Goal: Task Accomplishment & Management: Complete application form

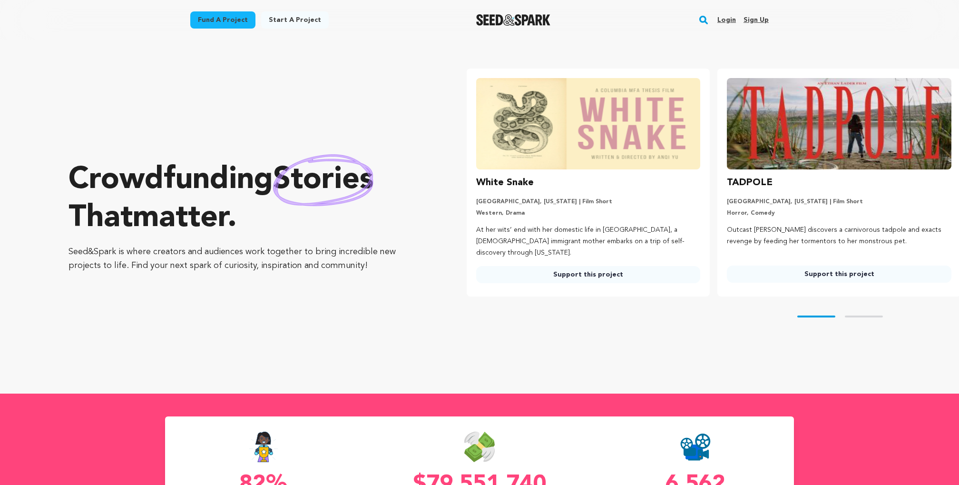
click at [734, 20] on link "Login" at bounding box center [726, 19] width 19 height 15
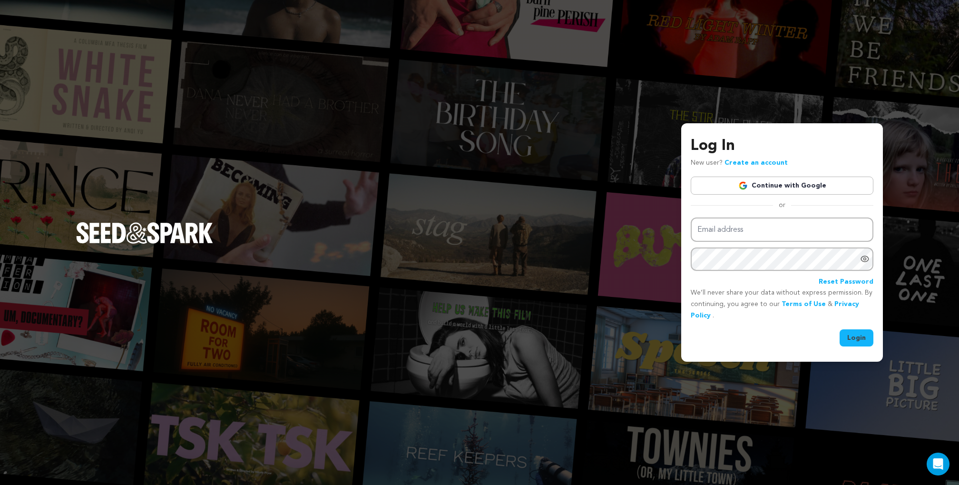
click at [790, 186] on link "Continue with Google" at bounding box center [782, 185] width 183 height 18
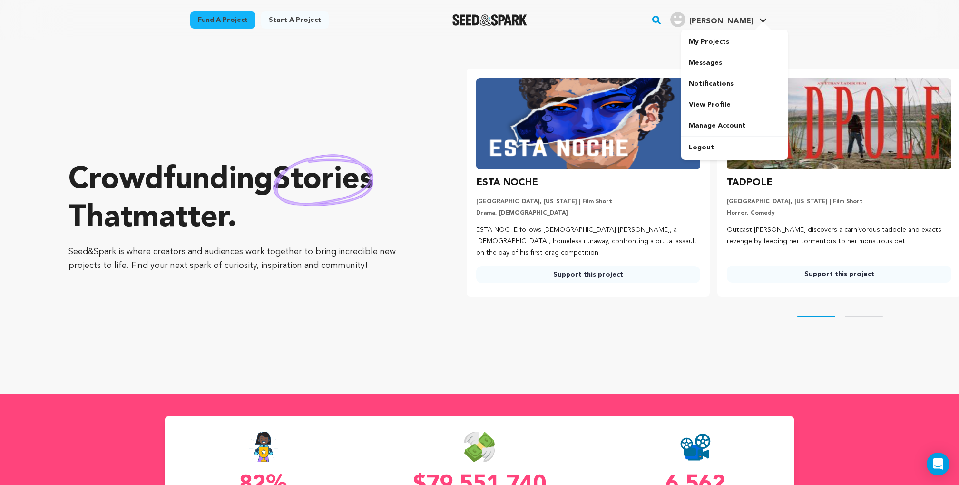
click at [738, 26] on h4 "Ashley K." at bounding box center [721, 21] width 64 height 11
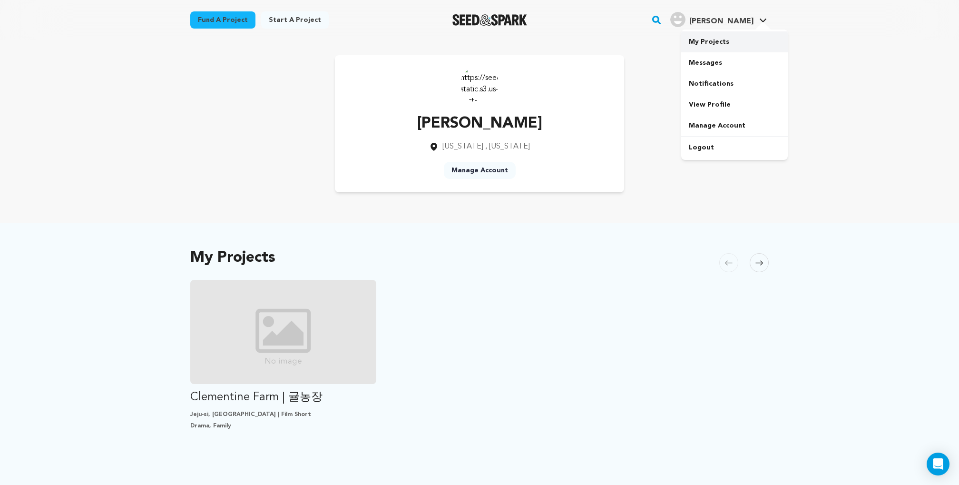
click at [727, 38] on link "My Projects" at bounding box center [734, 41] width 107 height 21
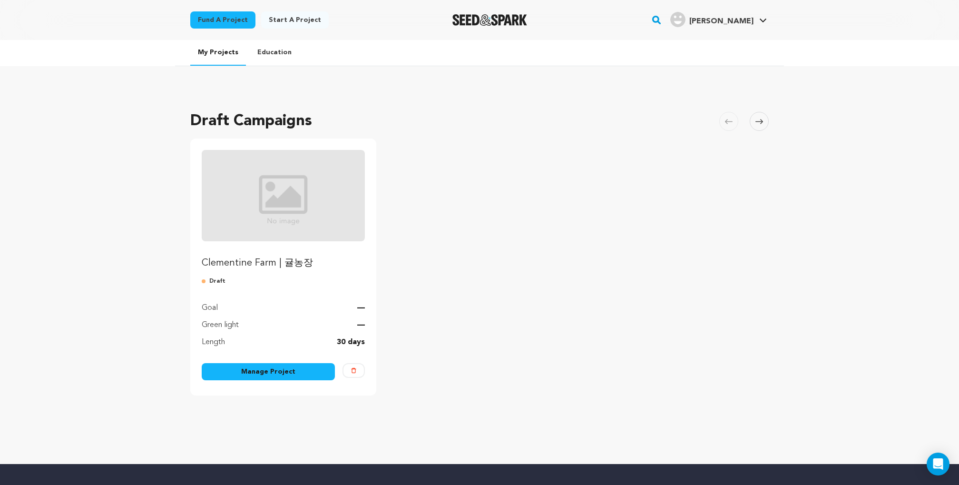
click at [254, 371] on link "Manage Project" at bounding box center [268, 371] width 133 height 17
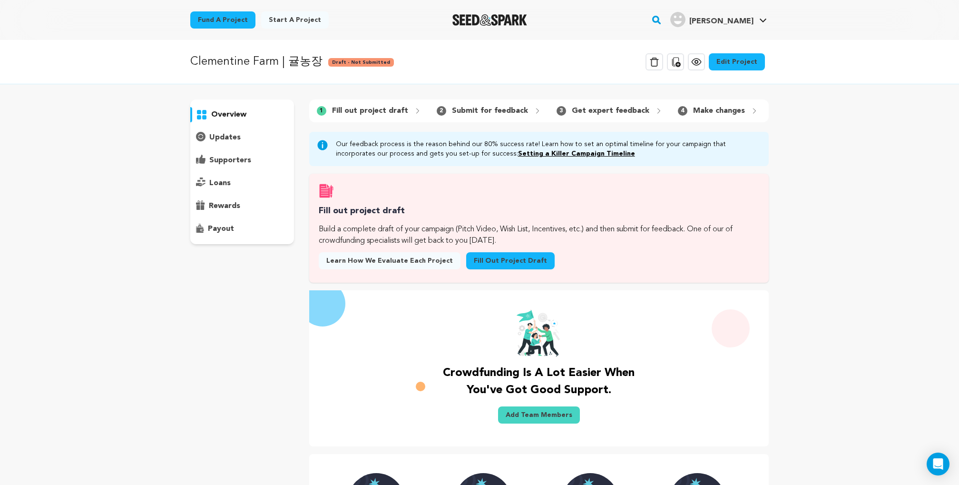
click at [357, 109] on p "Fill out project draft" at bounding box center [370, 110] width 76 height 11
click at [231, 117] on p "overview" at bounding box center [228, 114] width 35 height 11
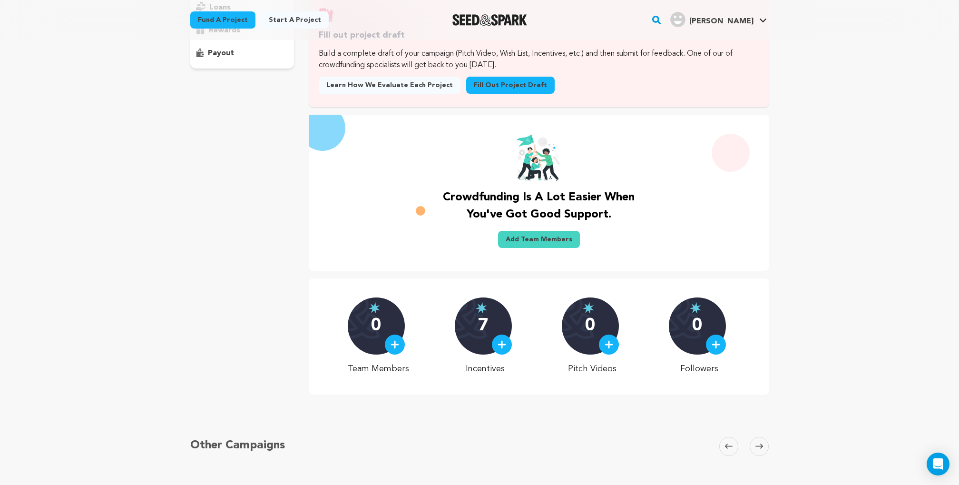
scroll to position [179, 0]
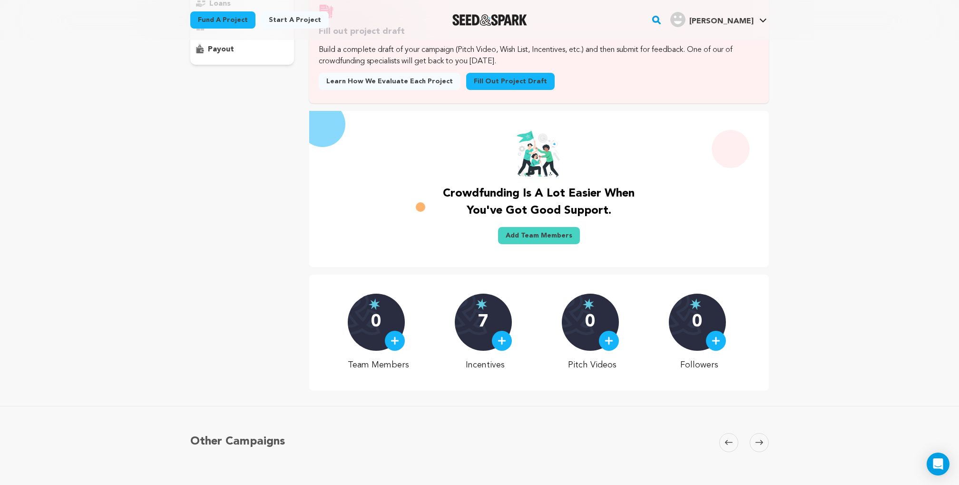
click at [762, 446] on span at bounding box center [759, 442] width 19 height 19
click at [760, 441] on icon at bounding box center [759, 442] width 8 height 5
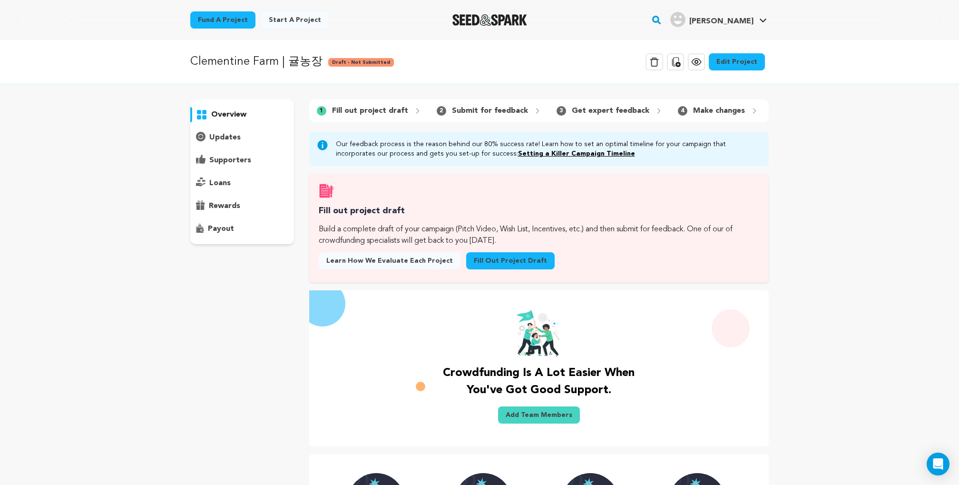
click at [740, 61] on link "Edit Project" at bounding box center [737, 61] width 56 height 17
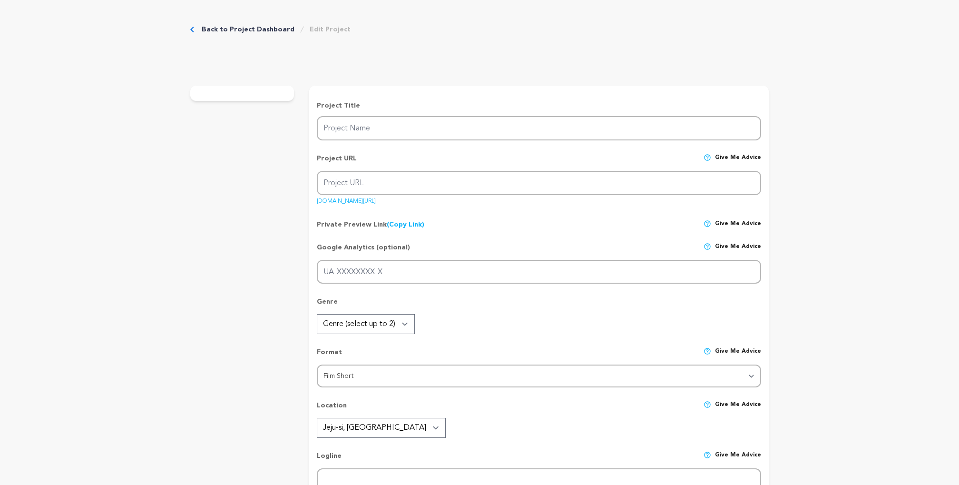
type input "Clementine Farm | 귤농장"
type input "clementine-farm"
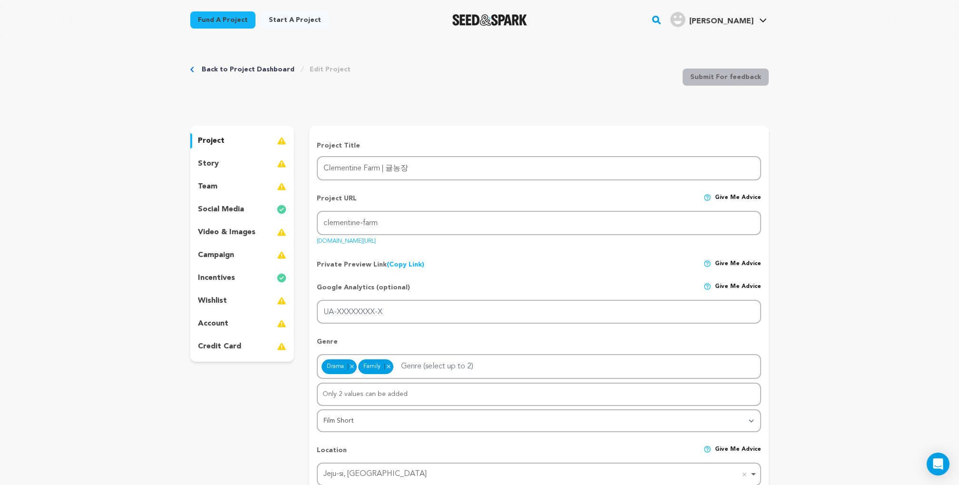
click at [221, 161] on div "story" at bounding box center [242, 163] width 104 height 15
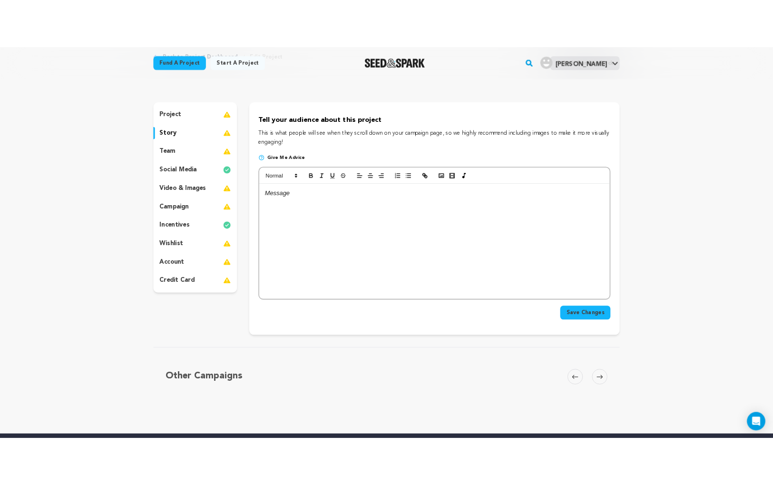
scroll to position [58, 0]
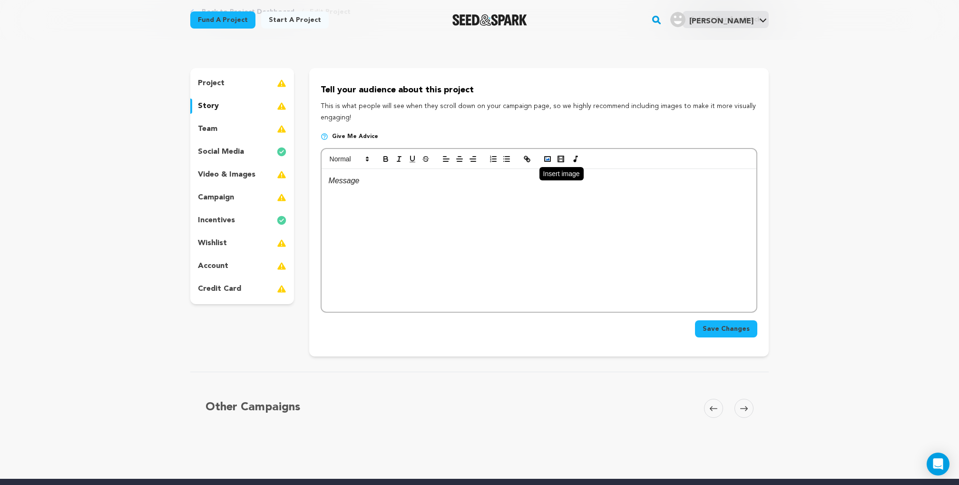
click at [547, 160] on polyline "button" at bounding box center [548, 159] width 4 height 2
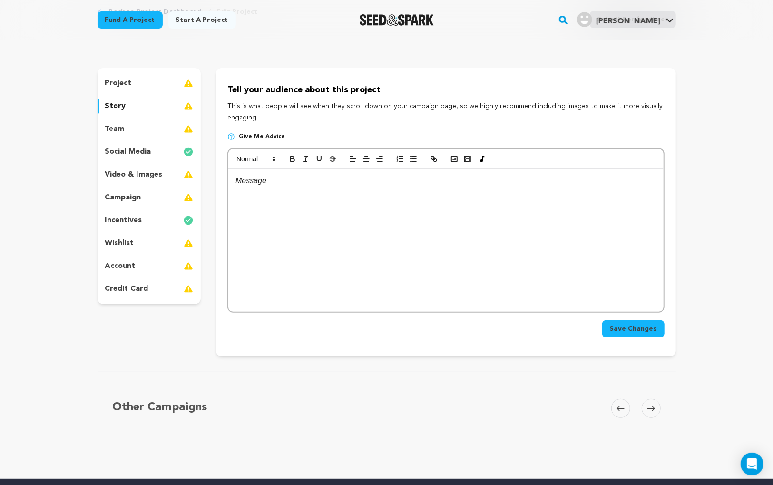
click at [729, 149] on div "Back to Project Dashboard Edit Project Submit For feedback Submit For feedback …" at bounding box center [386, 356] width 773 height 748
click at [452, 160] on rect "button" at bounding box center [454, 158] width 6 height 5
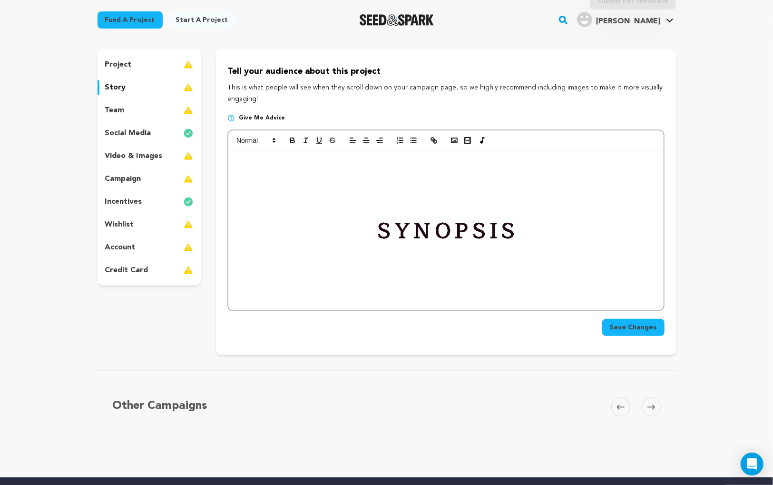
scroll to position [82, 0]
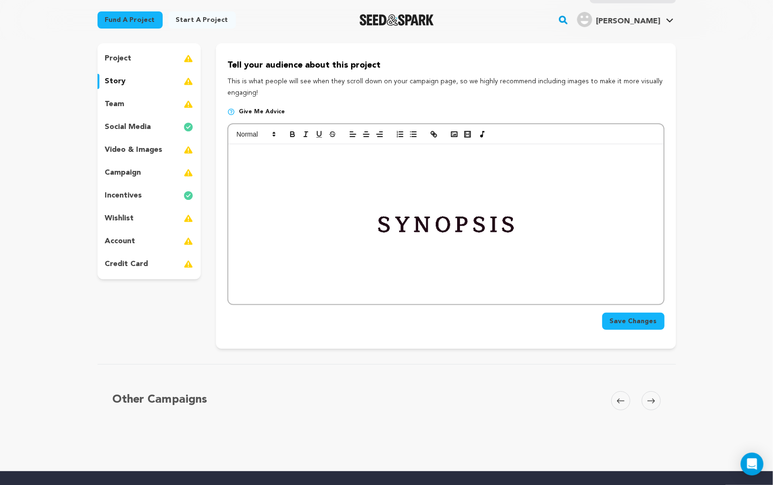
click at [641, 322] on span "Save Changes" at bounding box center [633, 321] width 47 height 10
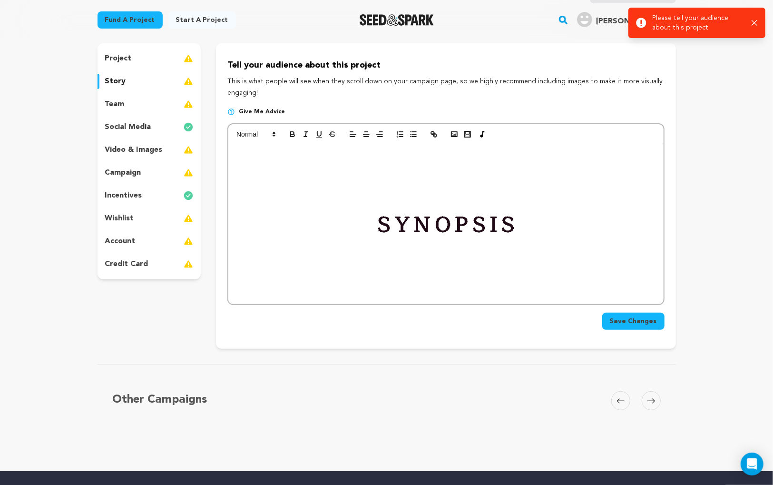
click at [657, 270] on div at bounding box center [445, 224] width 435 height 160
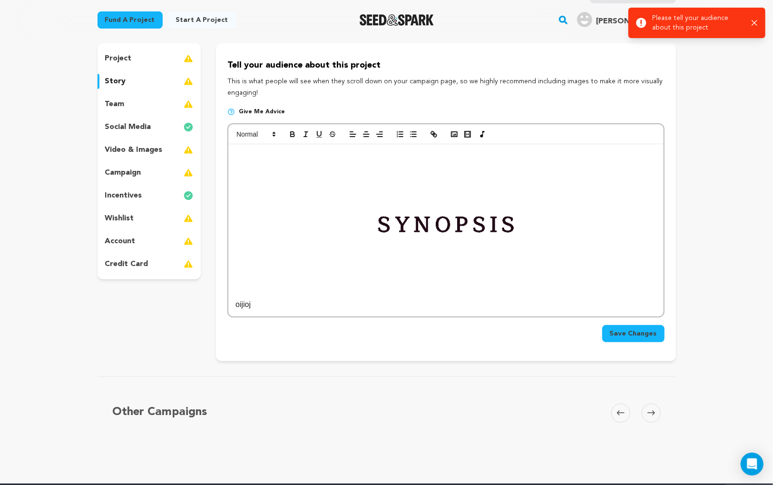
click at [635, 329] on span "Save Changes" at bounding box center [633, 334] width 47 height 10
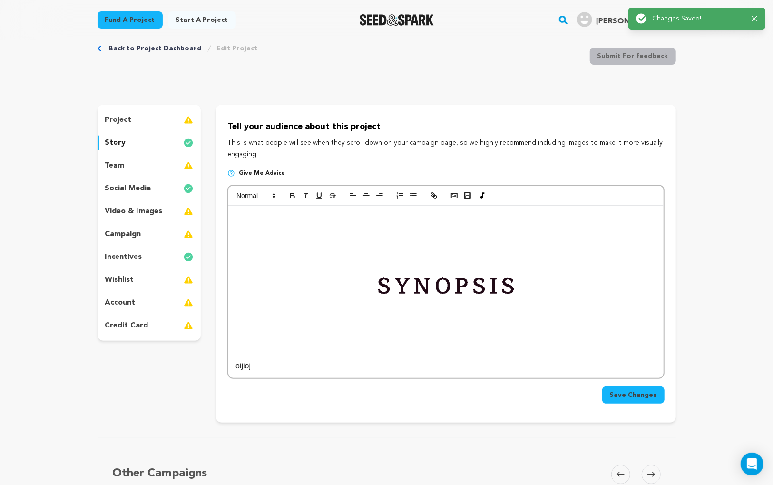
scroll to position [0, 0]
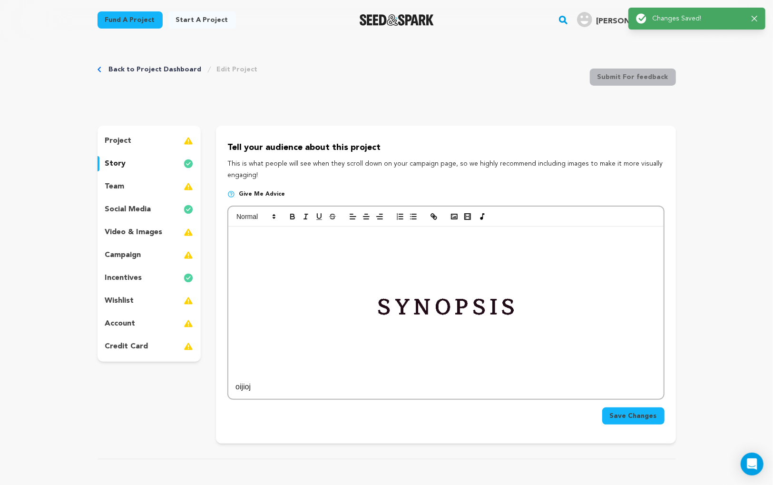
click at [756, 16] on icon "button" at bounding box center [755, 19] width 6 height 6
click at [645, 18] on span "[PERSON_NAME]" at bounding box center [628, 22] width 64 height 8
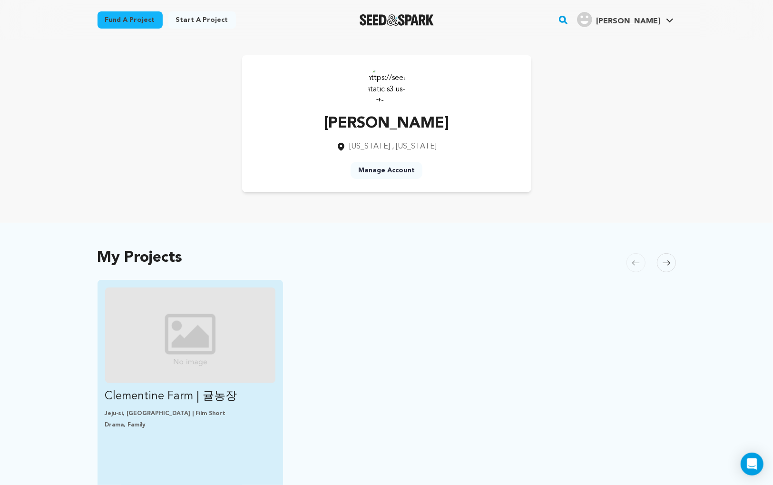
click at [201, 380] on img "Fund Clementine Farm | 귤농장" at bounding box center [190, 335] width 171 height 96
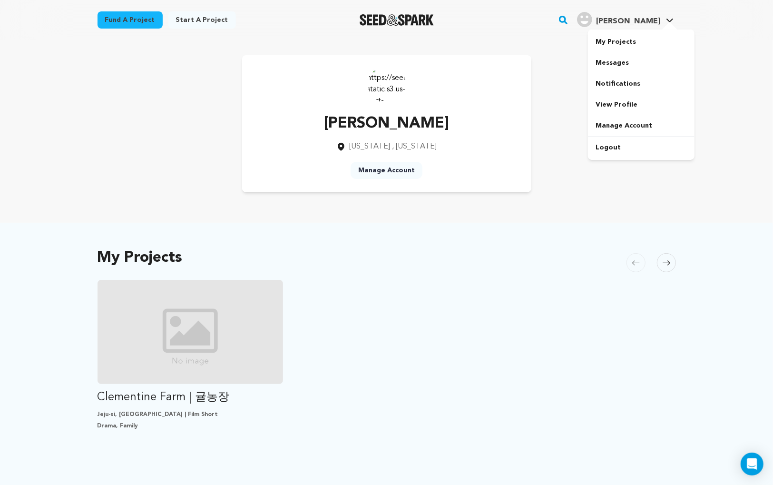
click at [641, 16] on h4 "[PERSON_NAME]" at bounding box center [628, 21] width 64 height 11
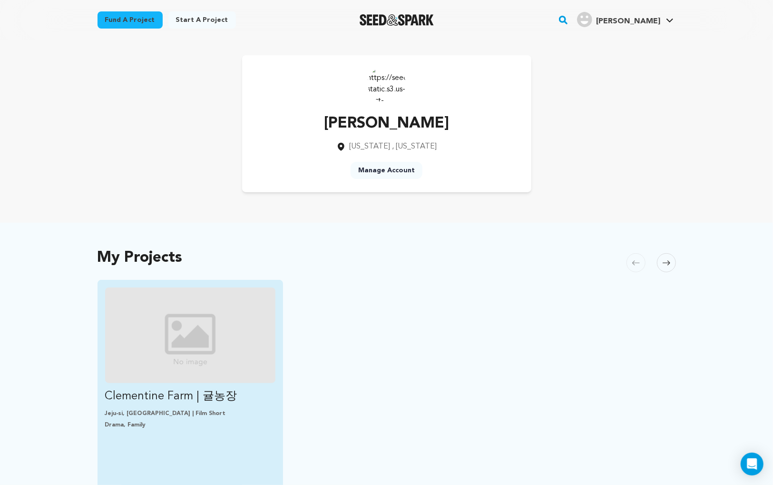
click at [186, 362] on img "Fund Clementine Farm | 귤농장" at bounding box center [190, 335] width 171 height 96
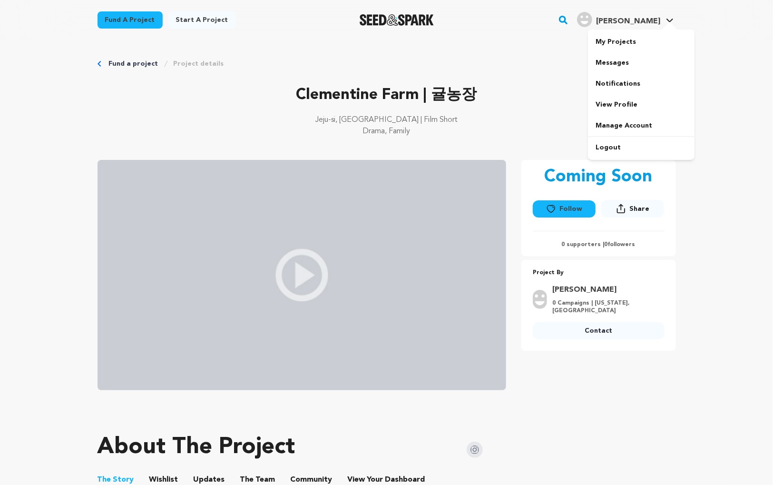
click at [643, 16] on h4 "[PERSON_NAME]" at bounding box center [628, 21] width 64 height 11
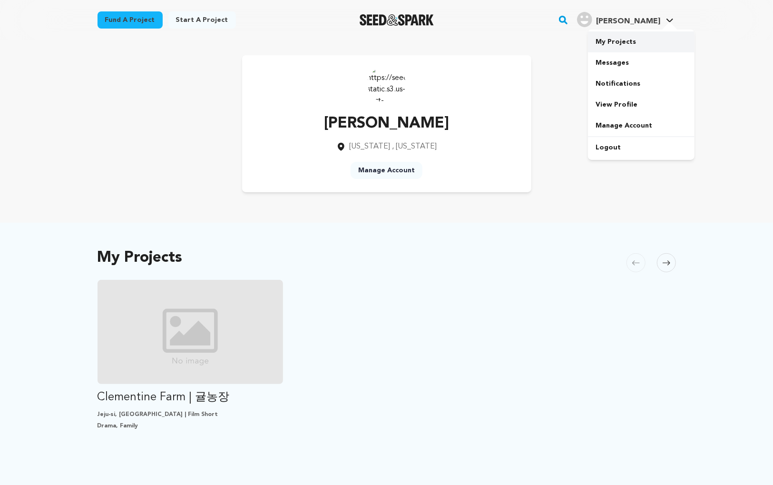
click at [627, 37] on link "My Projects" at bounding box center [641, 41] width 107 height 21
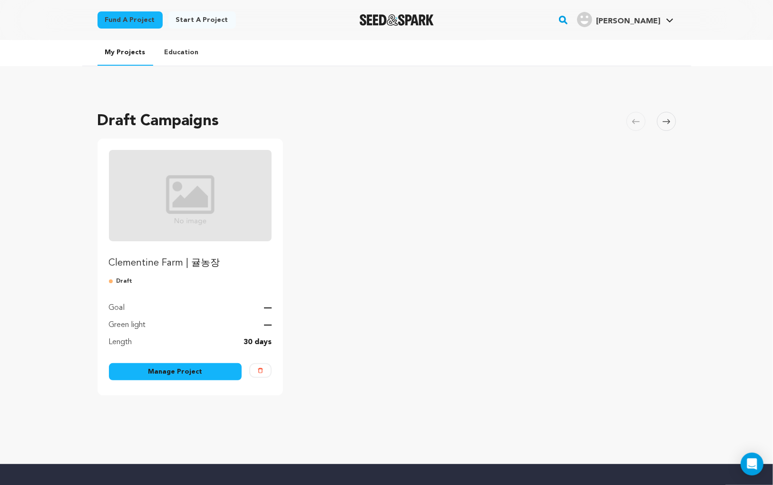
click at [218, 372] on link "Manage Project" at bounding box center [175, 371] width 133 height 17
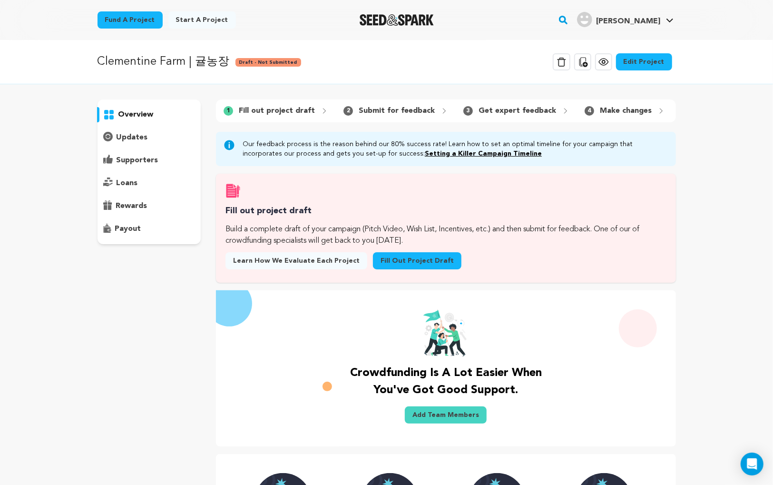
click at [639, 63] on link "Edit Project" at bounding box center [644, 61] width 56 height 17
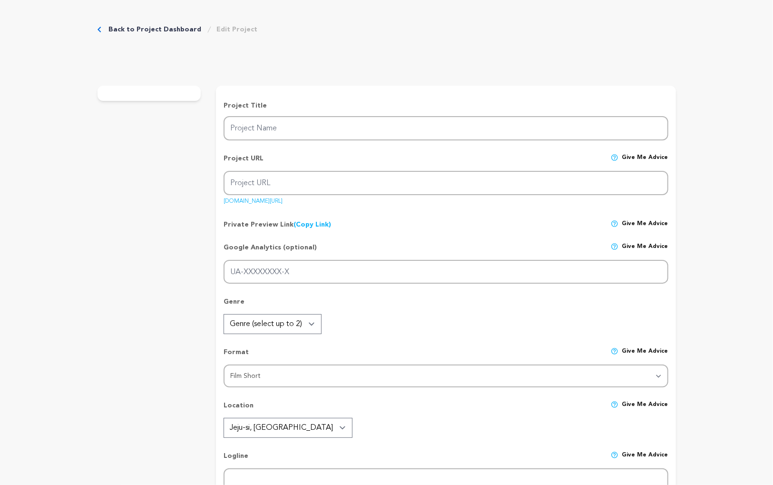
type input "Clementine Farm | 귤농장"
type input "clementine-farm"
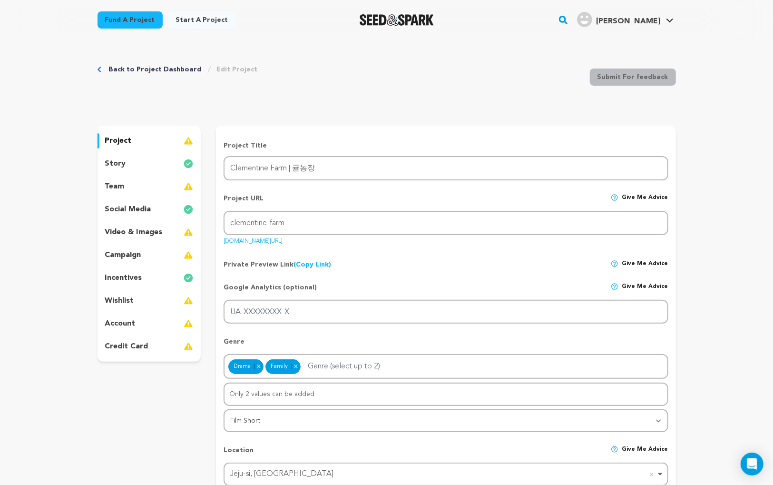
click at [126, 162] on div "story" at bounding box center [150, 163] width 104 height 15
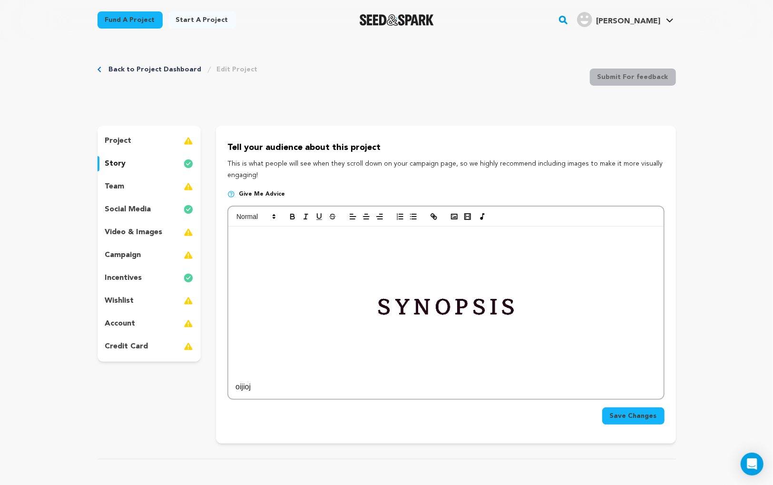
click at [329, 400] on div "Save Changes" at bounding box center [445, 412] width 437 height 25
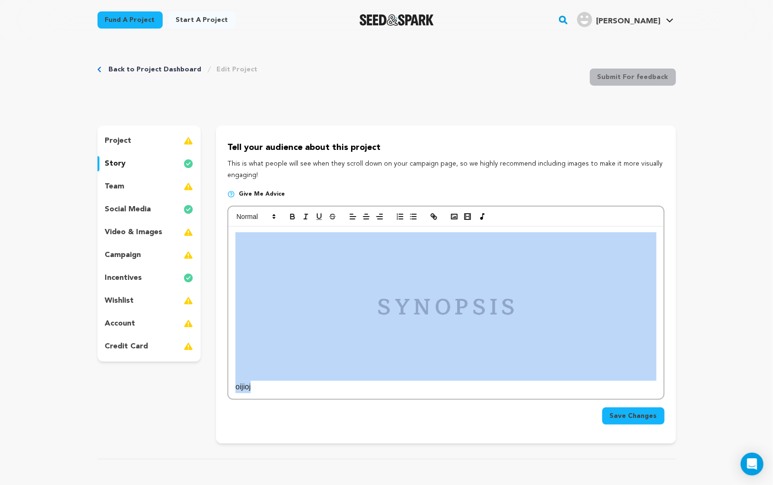
drag, startPoint x: 296, startPoint y: 387, endPoint x: 194, endPoint y: 269, distance: 155.8
click at [194, 269] on div "project story team social media video & images campaign incentives wishlist" at bounding box center [387, 285] width 578 height 318
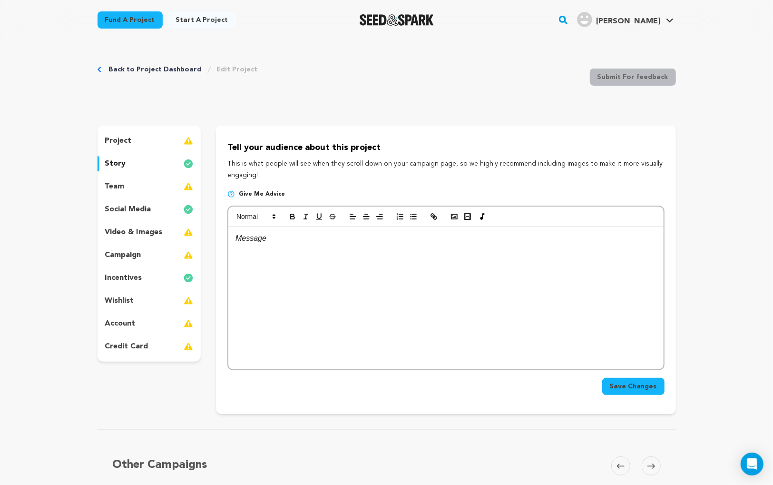
click at [537, 98] on div "Back to Project Dashboard Edit Project Submit For feedback Submit For feedback" at bounding box center [387, 79] width 578 height 63
click at [628, 389] on span "Save Changes" at bounding box center [633, 386] width 47 height 10
